Goal: Task Accomplishment & Management: Manage account settings

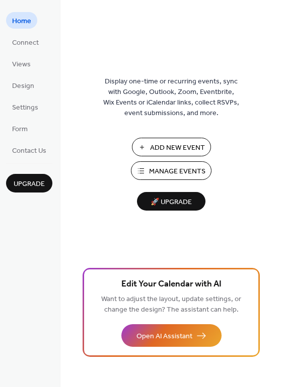
click at [172, 170] on span "Manage Events" at bounding box center [177, 171] width 56 height 11
click at [26, 45] on span "Connect" at bounding box center [25, 43] width 27 height 11
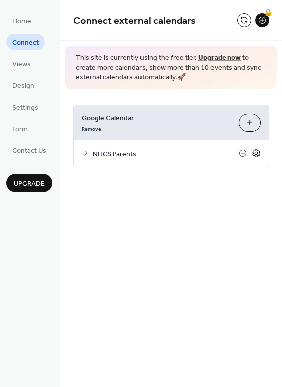
click at [257, 154] on icon at bounding box center [255, 153] width 9 height 9
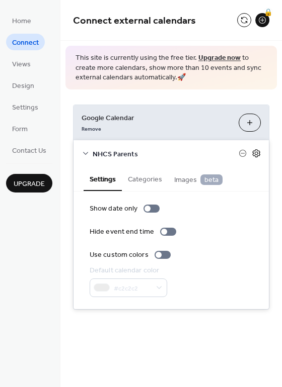
click at [256, 154] on icon at bounding box center [255, 153] width 9 height 9
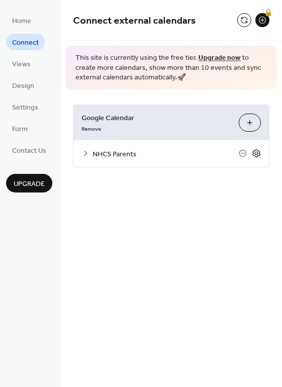
click at [256, 154] on icon at bounding box center [255, 153] width 9 height 9
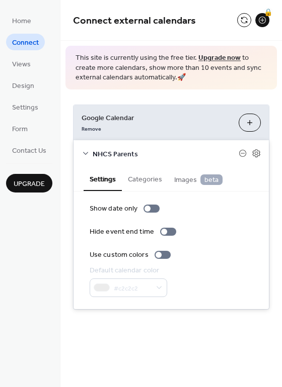
click at [139, 177] on button "Categories" at bounding box center [145, 178] width 46 height 23
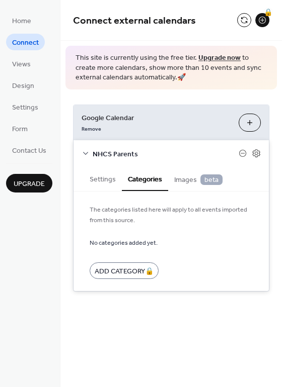
click at [187, 184] on span "Images beta" at bounding box center [198, 179] width 48 height 11
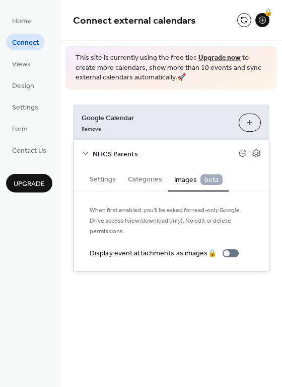
drag, startPoint x: 151, startPoint y: 182, endPoint x: 146, endPoint y: 183, distance: 5.1
click at [152, 182] on button "Categories" at bounding box center [145, 178] width 46 height 23
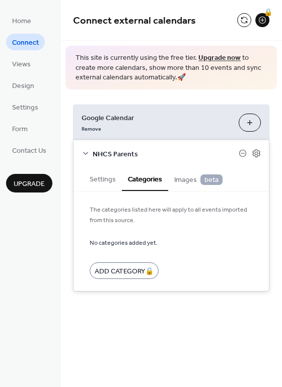
click at [114, 182] on button "Settings" at bounding box center [102, 178] width 38 height 23
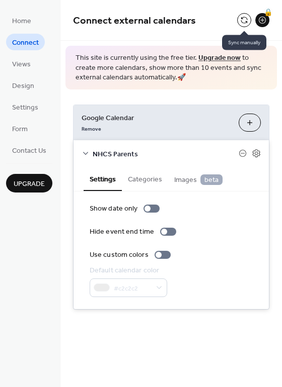
click at [243, 24] on button at bounding box center [244, 20] width 14 height 14
click at [243, 23] on button at bounding box center [244, 20] width 14 height 14
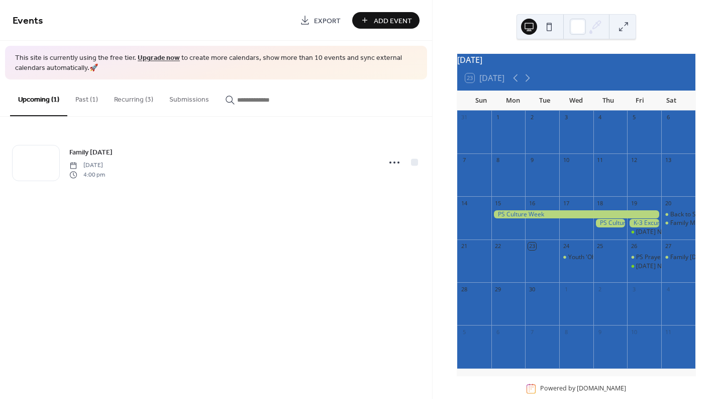
click at [91, 99] on button "Past (1)" at bounding box center [86, 97] width 39 height 36
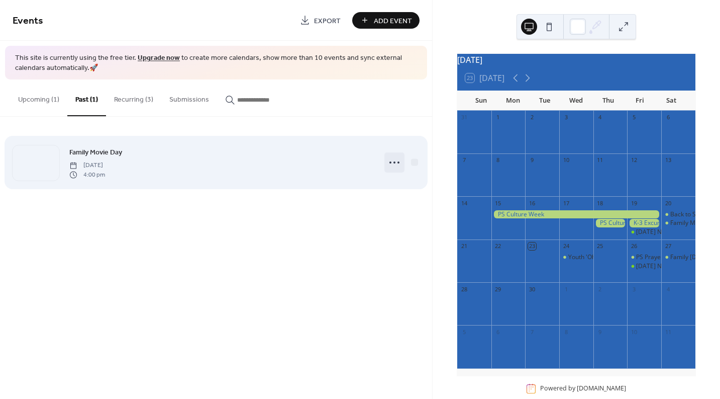
click at [397, 163] on icon at bounding box center [395, 162] width 16 height 16
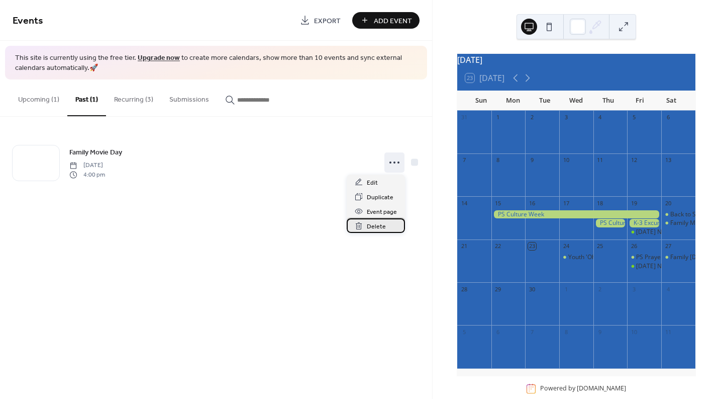
click at [375, 228] on span "Delete" at bounding box center [376, 226] width 19 height 11
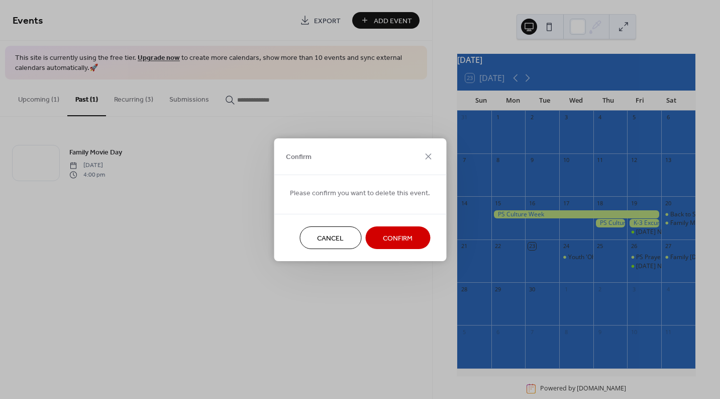
drag, startPoint x: 402, startPoint y: 233, endPoint x: 397, endPoint y: 229, distance: 6.4
click at [402, 233] on span "Confirm" at bounding box center [398, 238] width 30 height 11
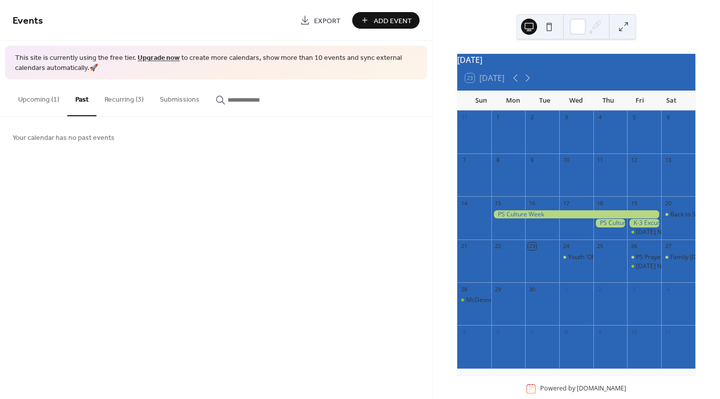
click at [123, 98] on button "Recurring (3)" at bounding box center [124, 97] width 55 height 36
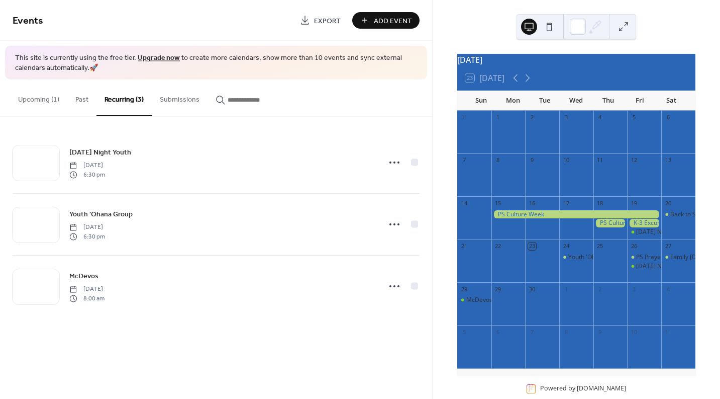
click at [42, 97] on button "Upcoming (1)" at bounding box center [38, 97] width 57 height 36
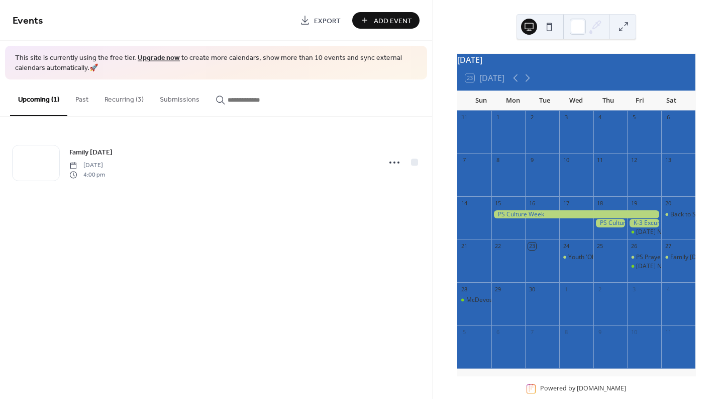
click at [83, 101] on button "Past" at bounding box center [81, 97] width 29 height 36
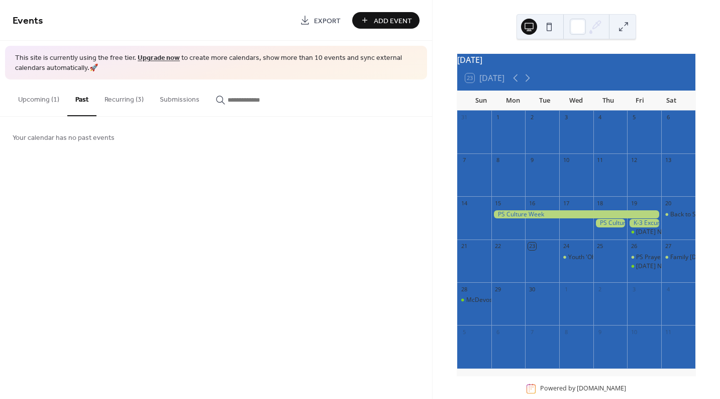
click at [547, 219] on div at bounding box center [577, 214] width 170 height 9
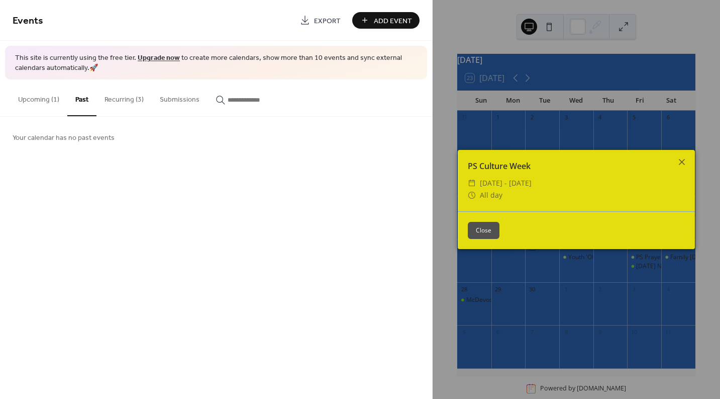
click at [493, 230] on button "Close" at bounding box center [484, 230] width 32 height 17
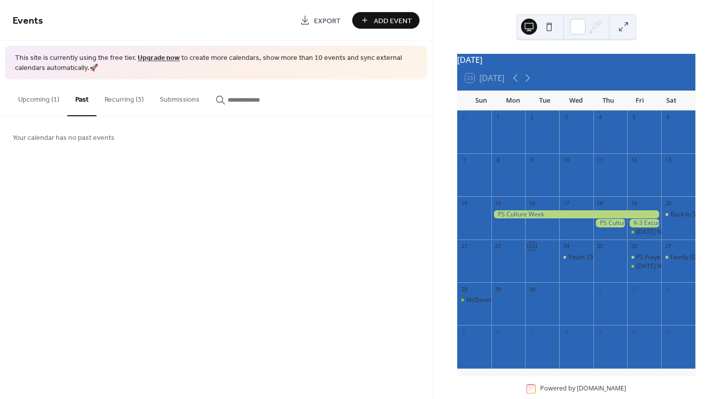
click at [400, 200] on div "Events Export Add Event This site is currently using the free tier. Upgrade now…" at bounding box center [216, 199] width 432 height 399
click at [594, 296] on div "2" at bounding box center [611, 289] width 34 height 14
click at [615, 196] on div "11" at bounding box center [611, 174] width 34 height 43
click at [31, 102] on button "Upcoming (1)" at bounding box center [38, 97] width 57 height 36
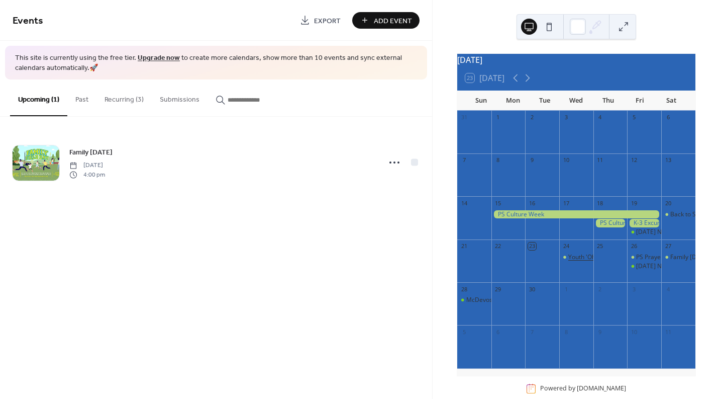
click at [579, 261] on div "Youth 'Ohana Group" at bounding box center [597, 257] width 57 height 9
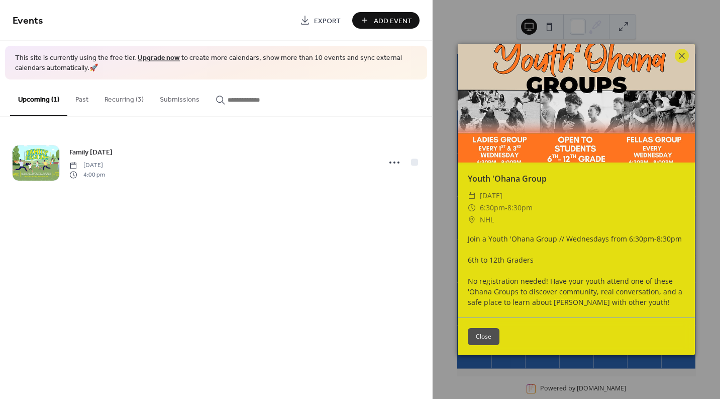
click at [484, 340] on button "Close" at bounding box center [484, 336] width 32 height 17
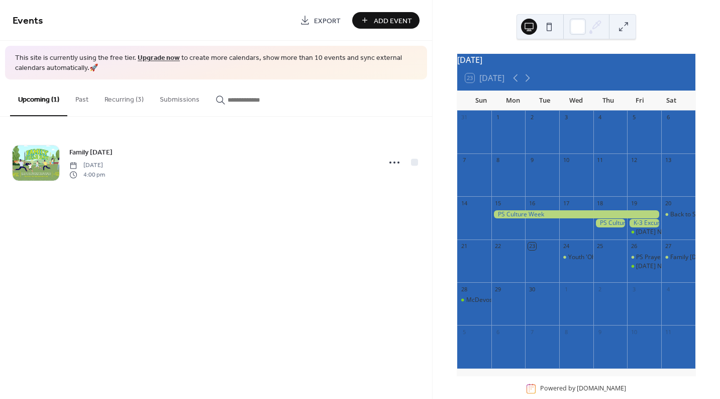
click at [108, 99] on button "Recurring (3)" at bounding box center [124, 97] width 55 height 36
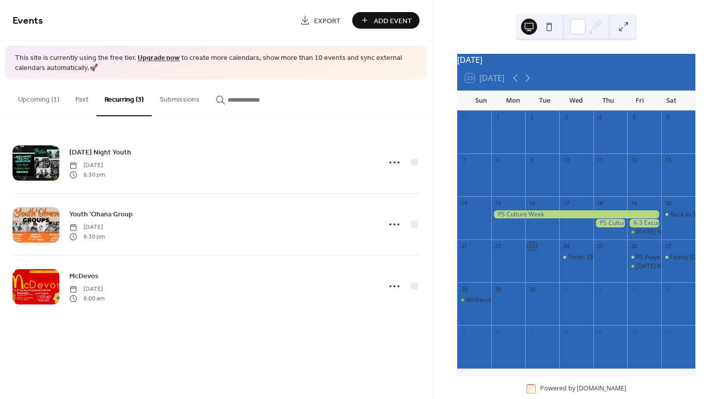
click at [171, 100] on button "Submissions" at bounding box center [180, 97] width 56 height 36
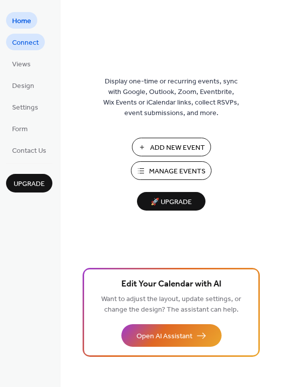
click at [27, 44] on span "Connect" at bounding box center [25, 43] width 27 height 11
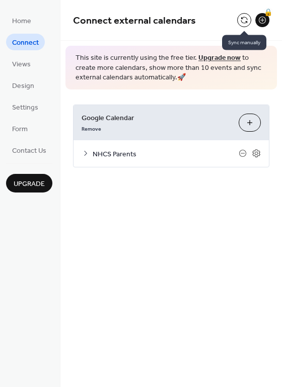
click at [244, 23] on button at bounding box center [244, 20] width 14 height 14
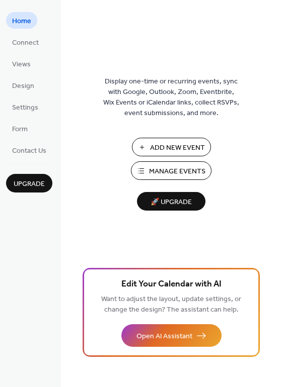
click at [186, 176] on span "Manage Events" at bounding box center [177, 171] width 56 height 11
click at [30, 47] on span "Connect" at bounding box center [25, 43] width 27 height 11
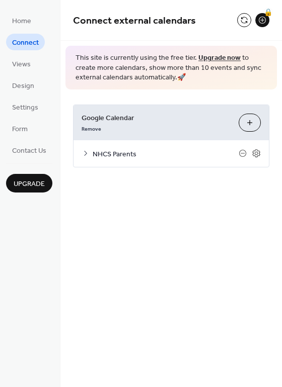
click at [186, 158] on span "NHCS Parents" at bounding box center [166, 154] width 146 height 11
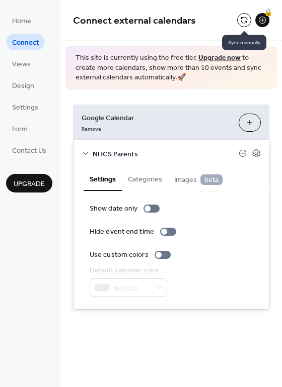
click at [240, 18] on button at bounding box center [244, 20] width 14 height 14
click at [32, 22] on link "Home" at bounding box center [21, 20] width 31 height 17
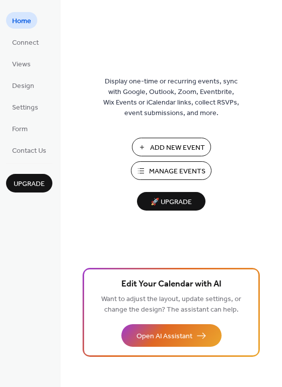
click at [169, 169] on span "Manage Events" at bounding box center [177, 171] width 56 height 11
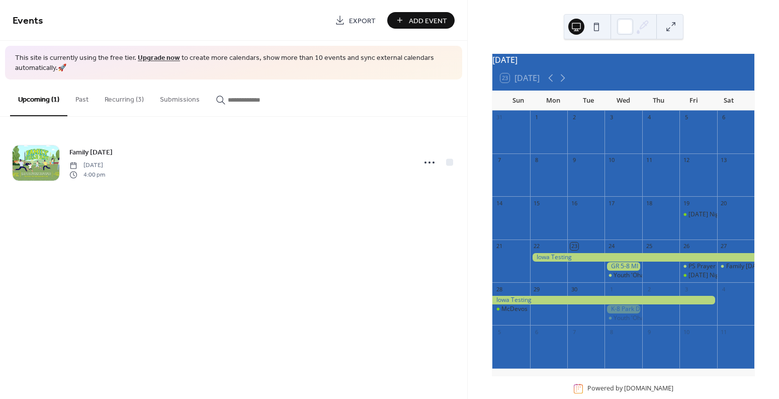
click at [622, 270] on div at bounding box center [622, 266] width 37 height 9
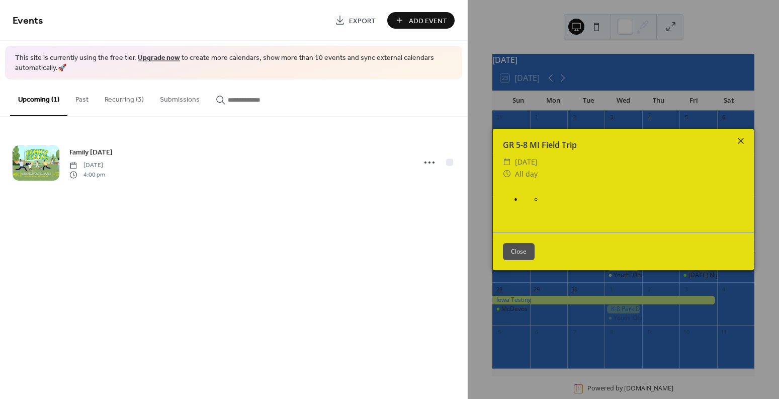
drag, startPoint x: 739, startPoint y: 138, endPoint x: 719, endPoint y: 147, distance: 21.4
click at [738, 138] on icon at bounding box center [741, 141] width 6 height 6
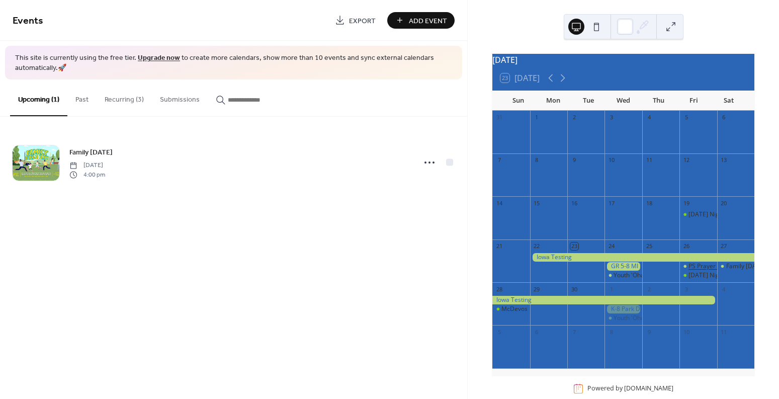
click at [689, 270] on div "PS Prayer Walk" at bounding box center [709, 266] width 42 height 9
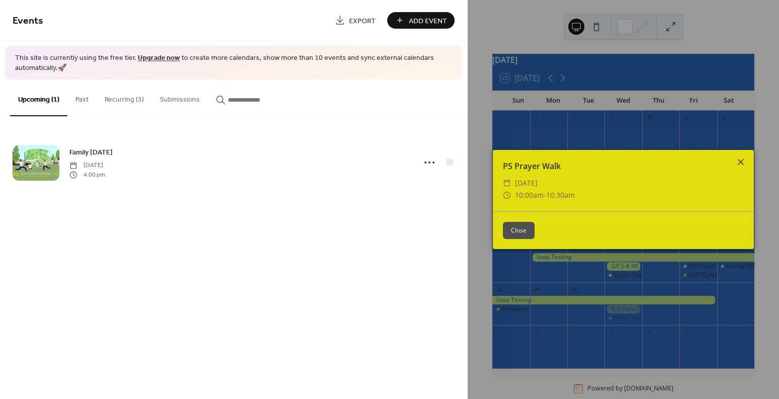
click at [742, 159] on icon at bounding box center [741, 162] width 12 height 12
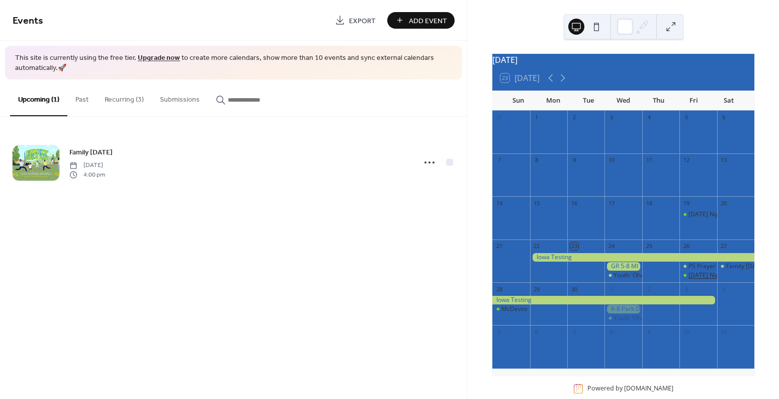
click at [690, 280] on div "[DATE] Night Youth" at bounding box center [715, 275] width 54 height 9
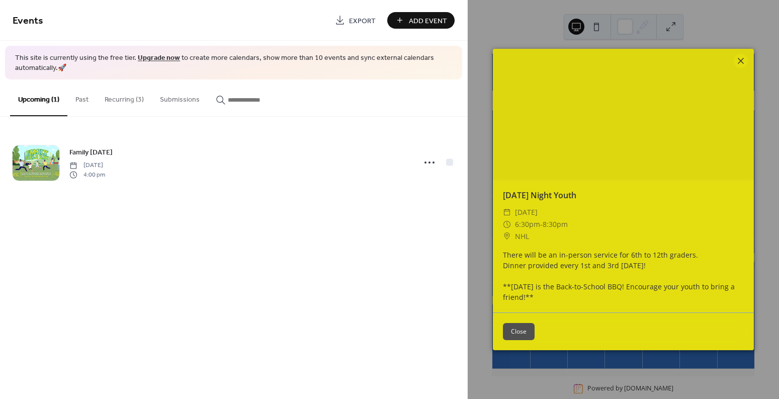
click at [742, 61] on icon at bounding box center [741, 61] width 12 height 12
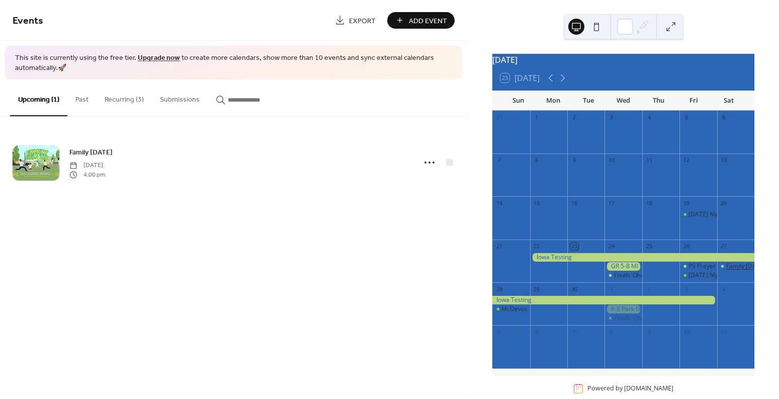
click at [729, 270] on div "Family [DATE]" at bounding box center [745, 266] width 39 height 9
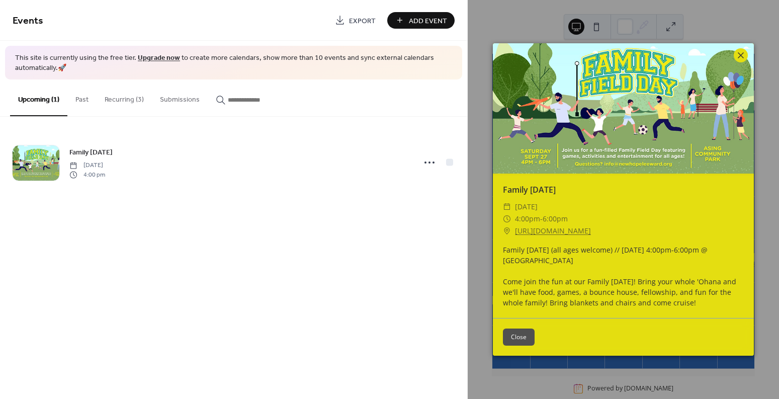
click at [741, 55] on icon at bounding box center [741, 55] width 12 height 12
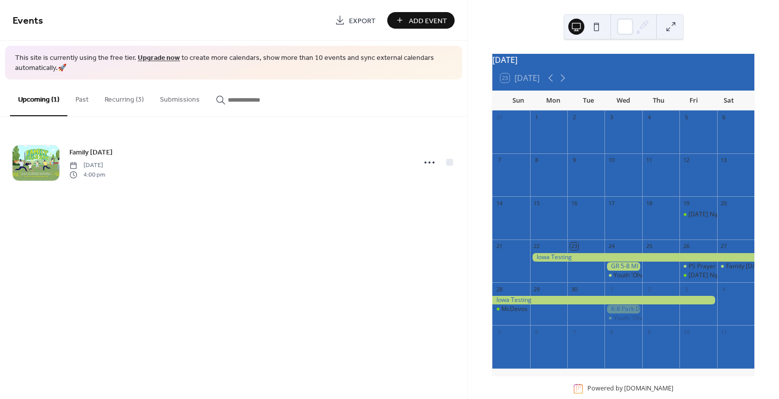
click at [614, 313] on div at bounding box center [622, 309] width 37 height 9
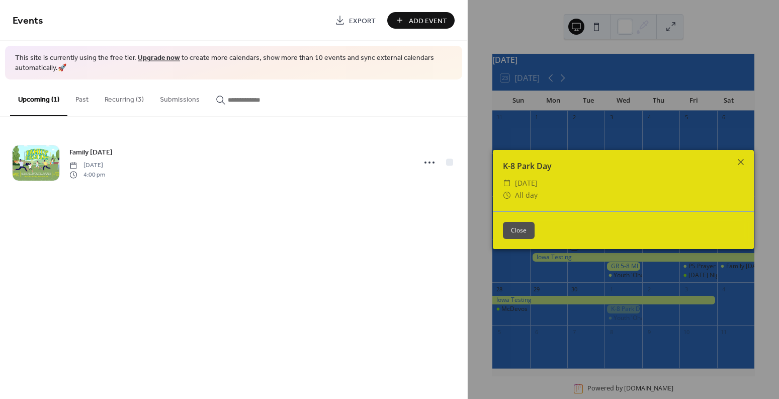
click at [741, 164] on icon at bounding box center [741, 162] width 12 height 12
